Goal: Navigation & Orientation: Find specific page/section

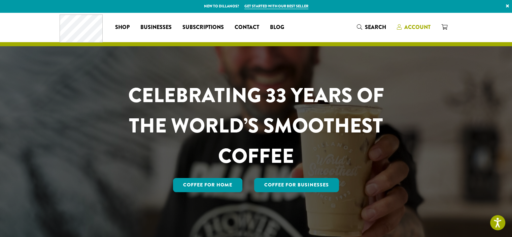
click at [415, 27] on span "Account" at bounding box center [417, 27] width 26 height 8
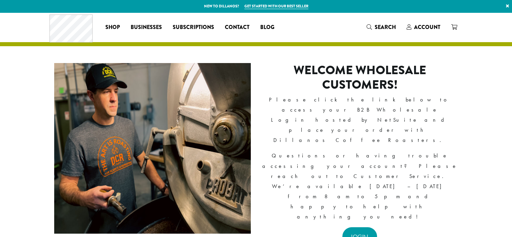
scroll to position [67, 0]
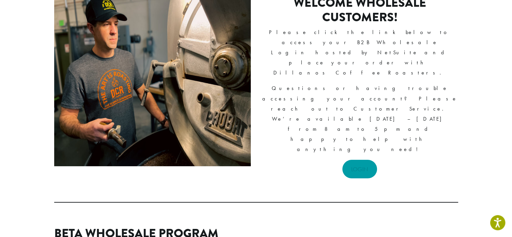
click at [366, 160] on link "LOGIN" at bounding box center [359, 169] width 35 height 19
